Goal: Transaction & Acquisition: Subscribe to service/newsletter

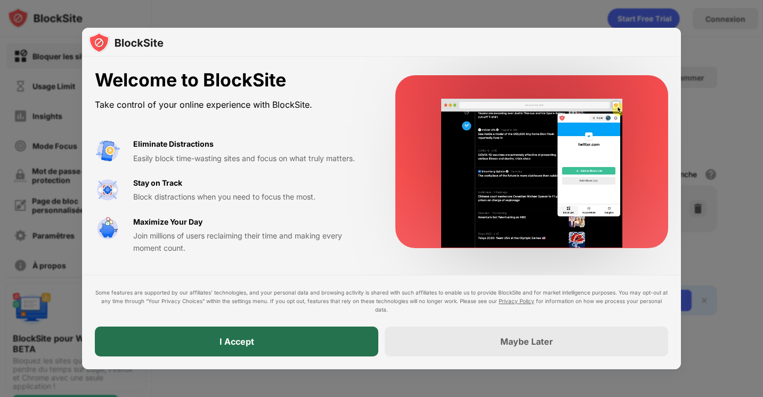
click at [335, 348] on div "I Accept" at bounding box center [237, 341] width 284 height 30
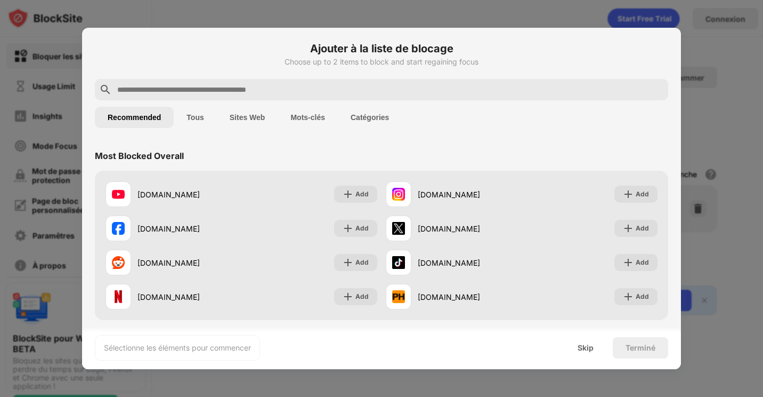
click at [195, 122] on button "Tous" at bounding box center [195, 117] width 43 height 21
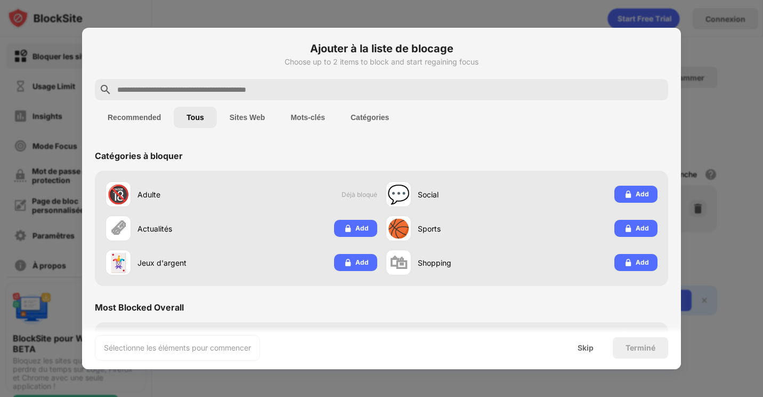
click at [195, 116] on button "Tous" at bounding box center [195, 117] width 43 height 21
click at [204, 115] on button "Tous" at bounding box center [195, 117] width 43 height 21
click at [156, 118] on button "Recommended" at bounding box center [134, 117] width 79 height 21
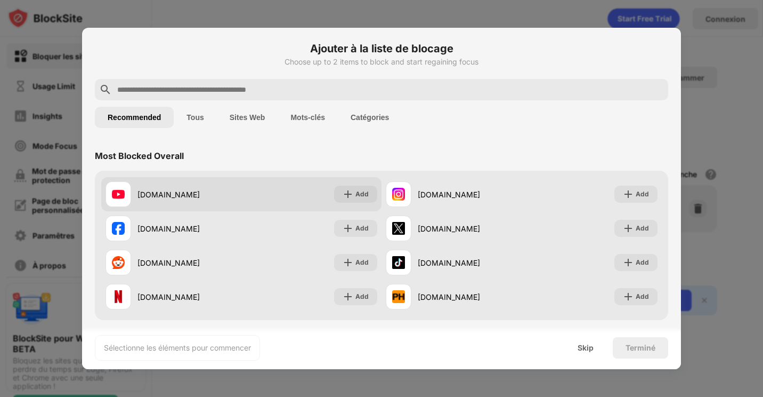
click at [152, 190] on div "[DOMAIN_NAME]" at bounding box center [190, 194] width 104 height 11
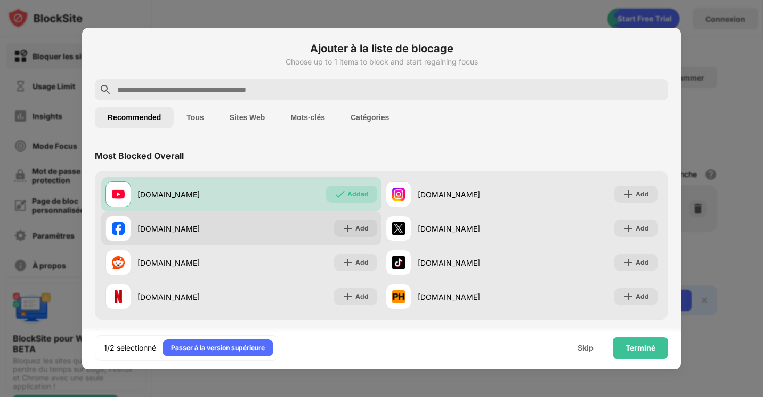
click at [185, 229] on div "[DOMAIN_NAME]" at bounding box center [190, 228] width 104 height 11
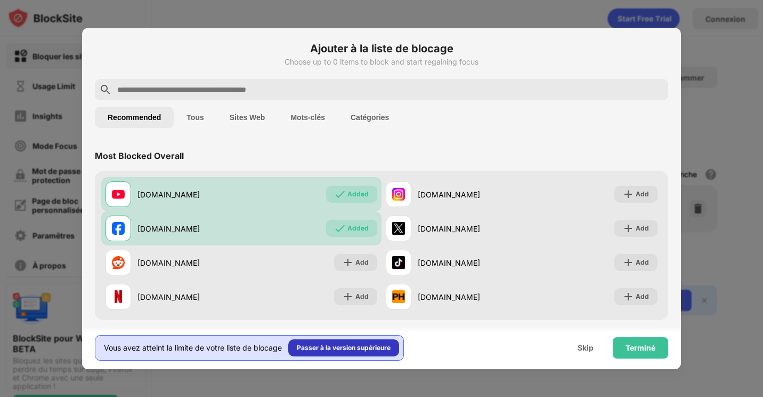
click at [300, 345] on div "Passer à la version supérieure" at bounding box center [344, 347] width 94 height 11
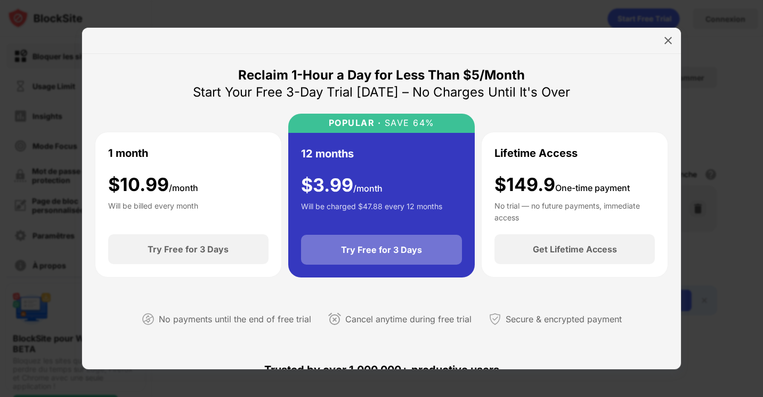
click at [416, 255] on div "Try Free for 3 Days" at bounding box center [382, 250] width 162 height 30
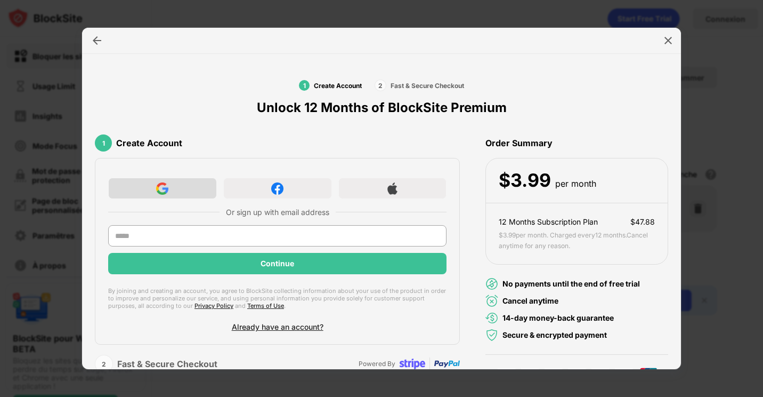
click at [190, 189] on div at bounding box center [162, 188] width 109 height 21
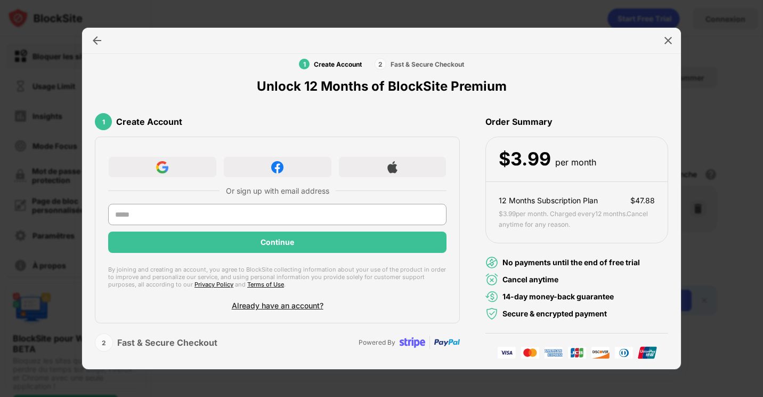
scroll to position [24, 0]
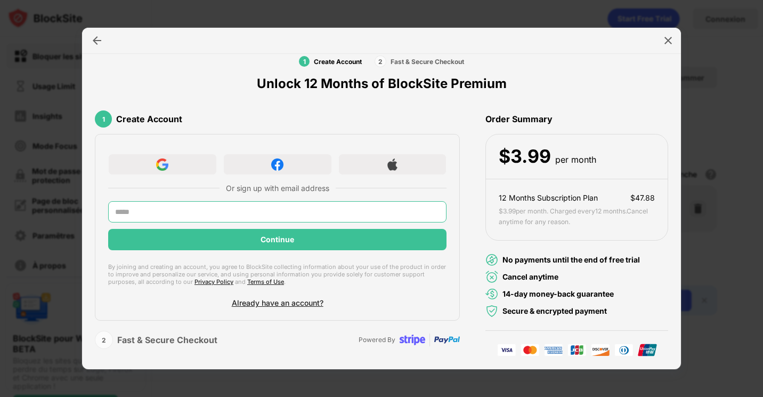
click at [301, 213] on input "text" at bounding box center [277, 211] width 338 height 21
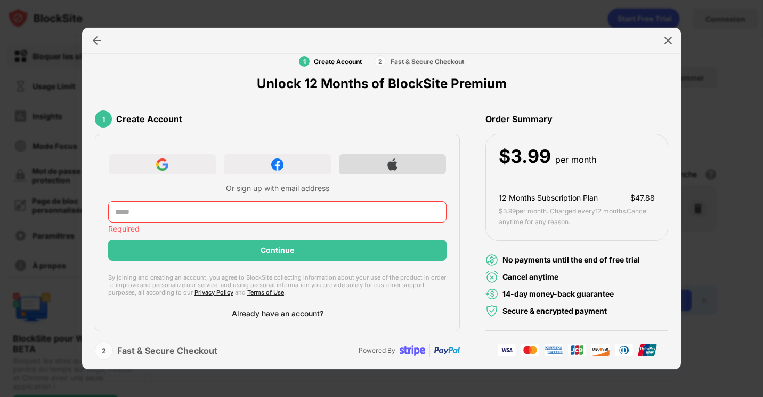
click at [352, 155] on div at bounding box center [392, 164] width 109 height 21
